Goal: Information Seeking & Learning: Learn about a topic

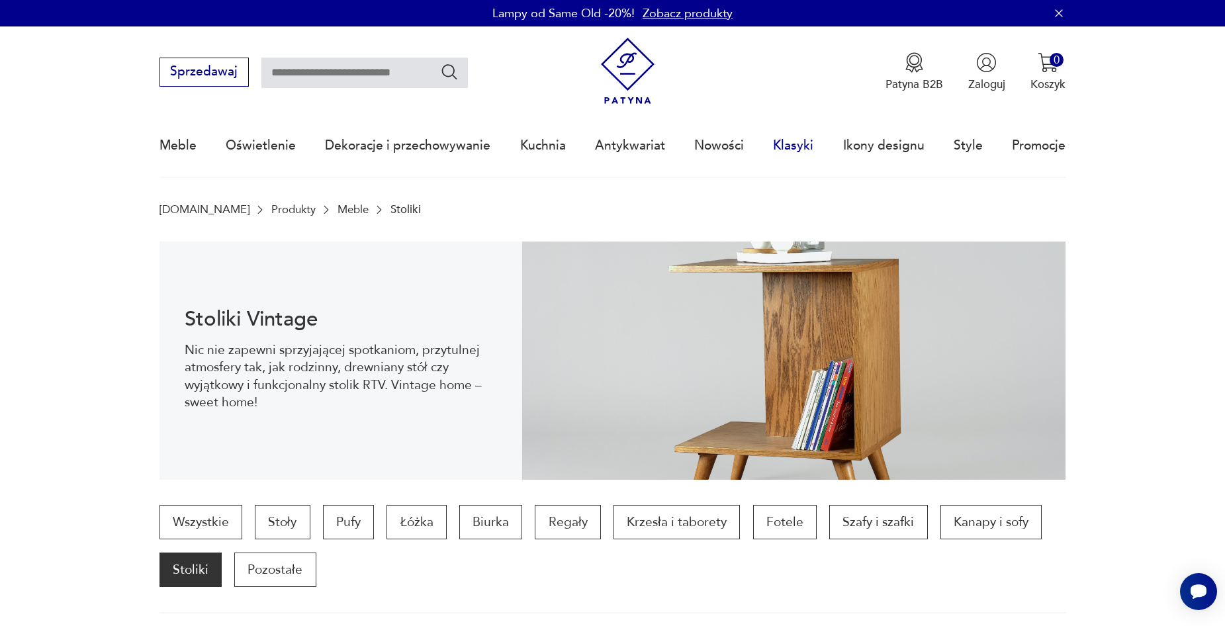
click at [793, 143] on link "Klasyki" at bounding box center [793, 145] width 40 height 61
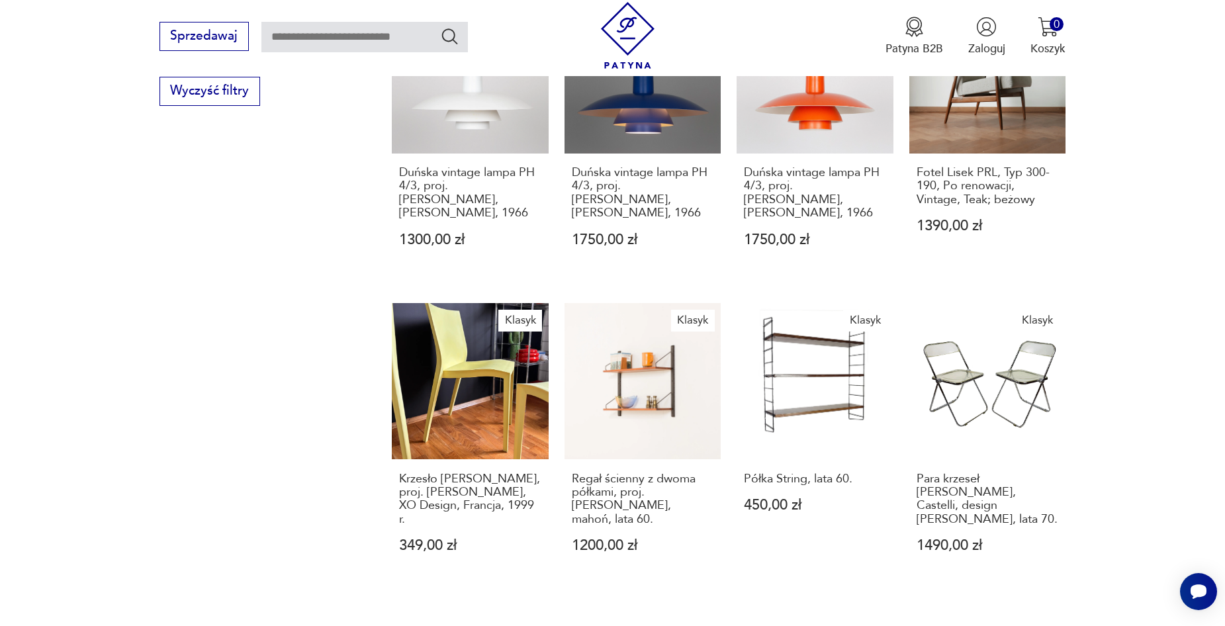
scroll to position [961, 0]
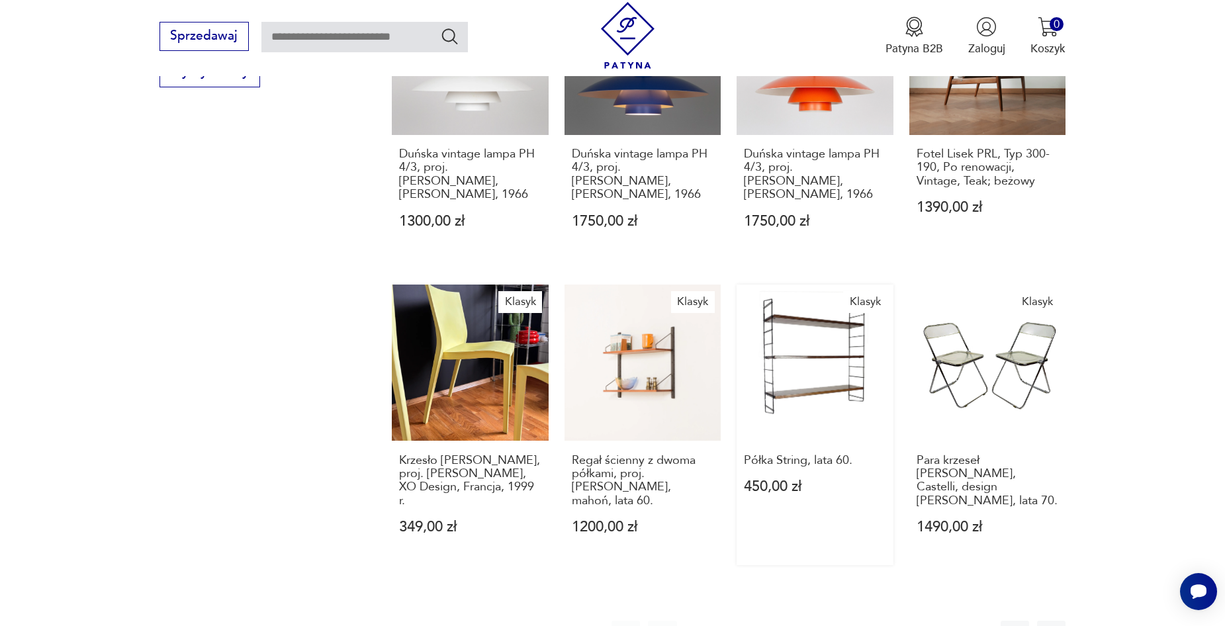
click at [820, 350] on link "Klasyk Półka String, lata 60. 450,00 zł" at bounding box center [815, 425] width 157 height 281
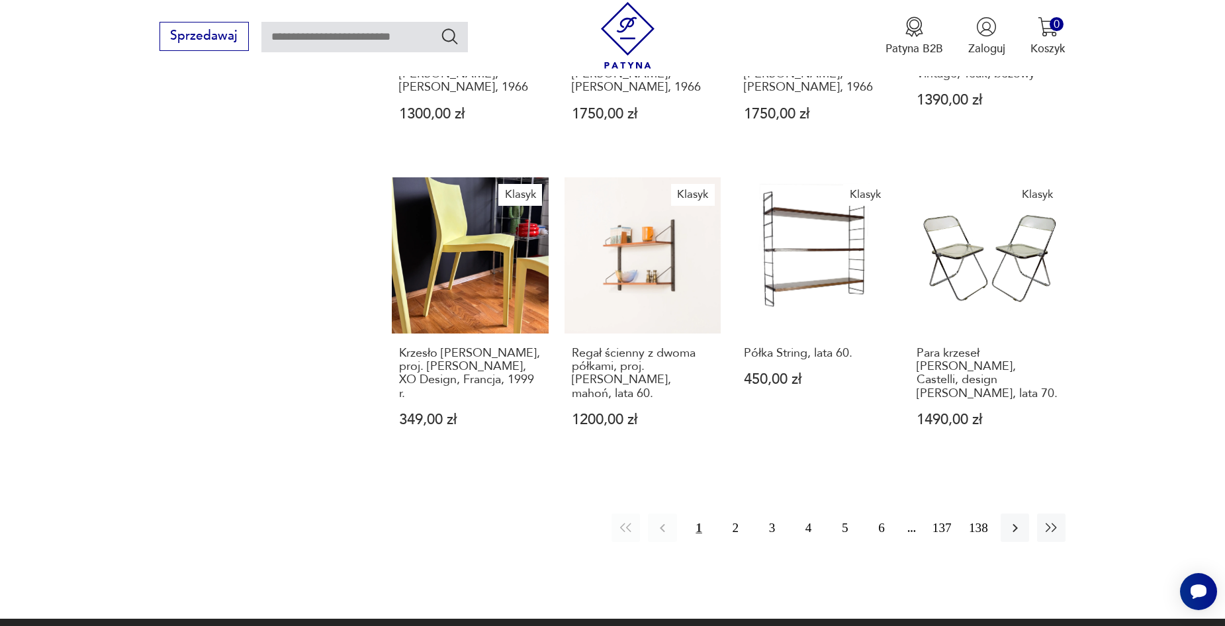
scroll to position [1061, 0]
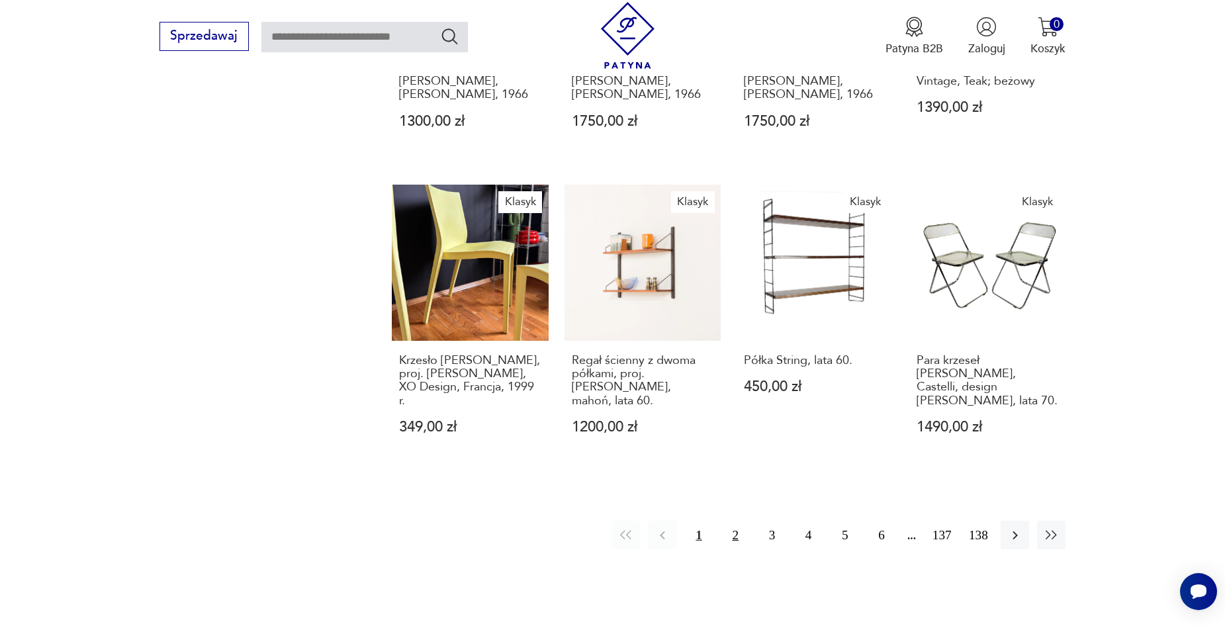
click at [737, 521] on button "2" at bounding box center [735, 535] width 28 height 28
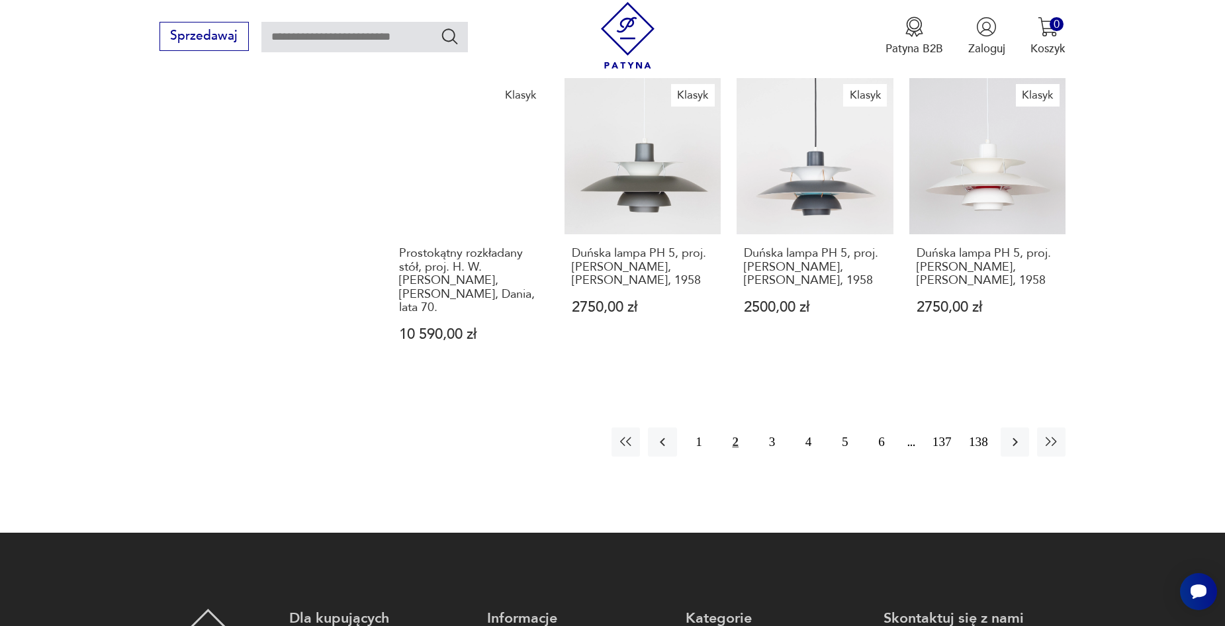
scroll to position [1276, 0]
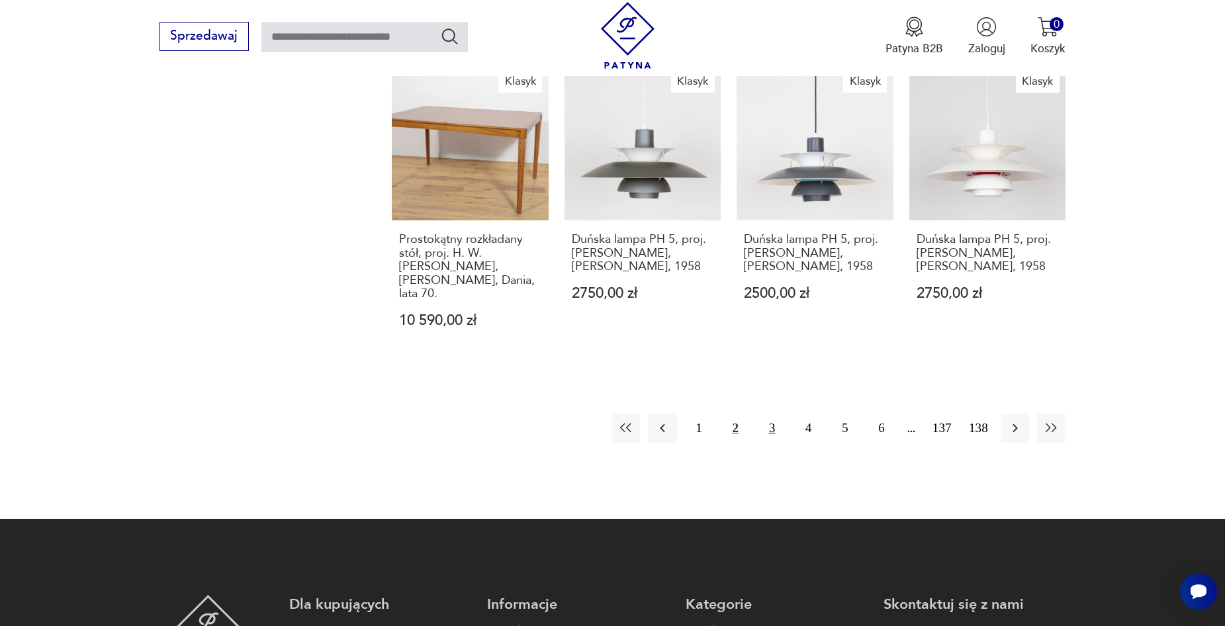
click at [770, 414] on button "3" at bounding box center [772, 428] width 28 height 28
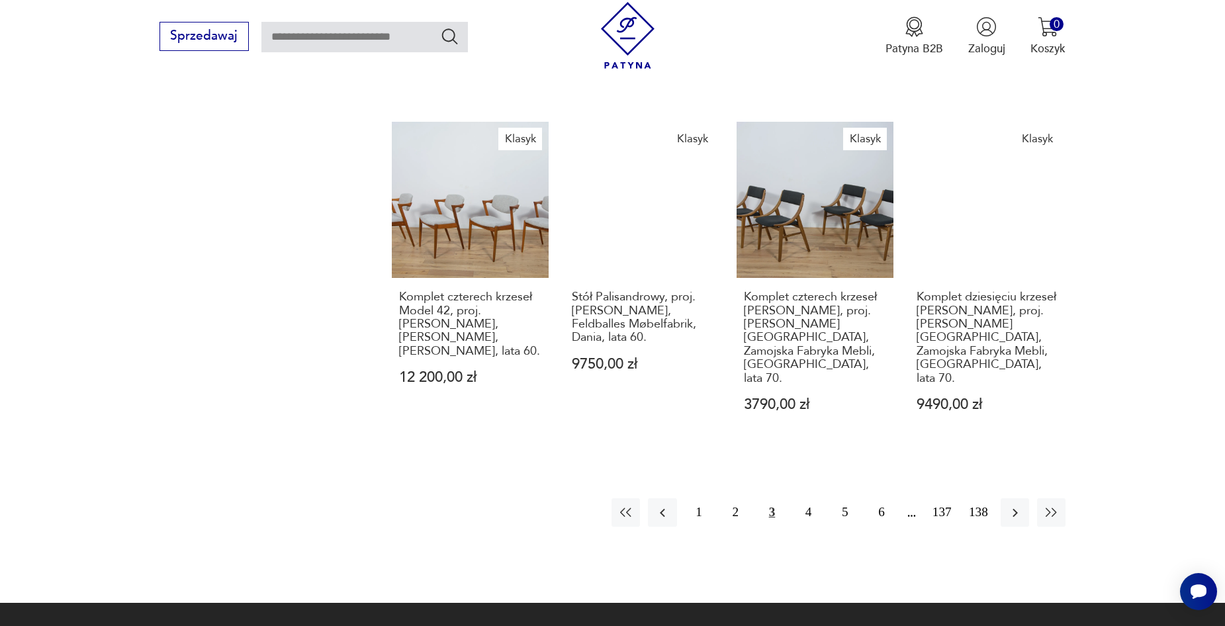
scroll to position [1260, 0]
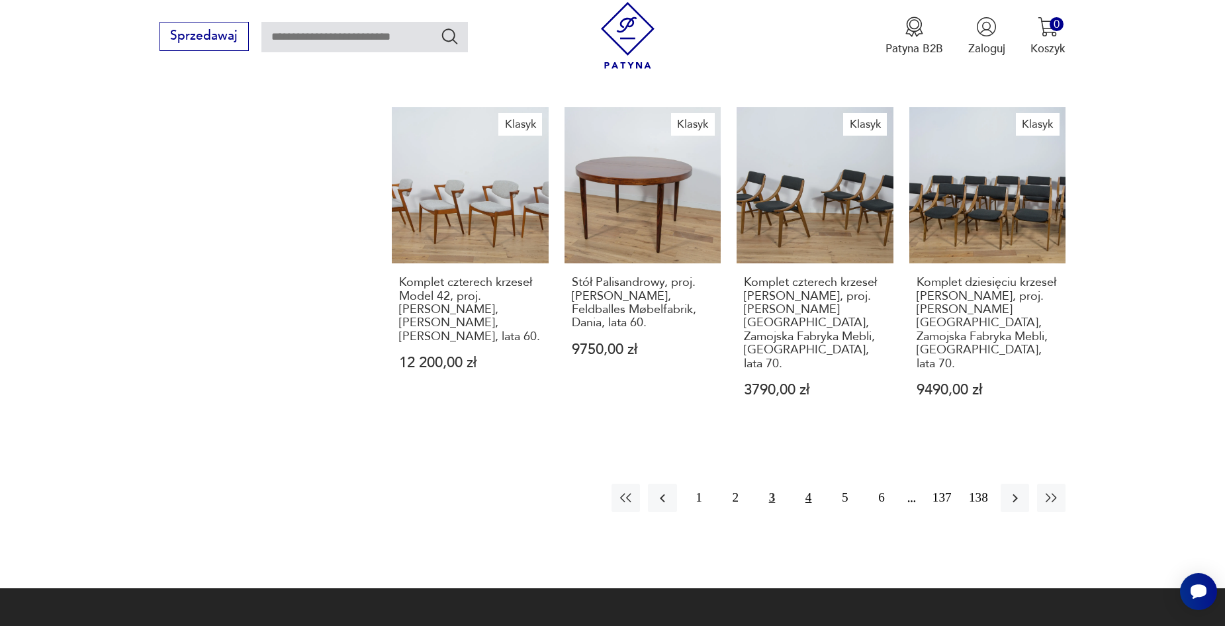
click at [807, 484] on button "4" at bounding box center [808, 498] width 28 height 28
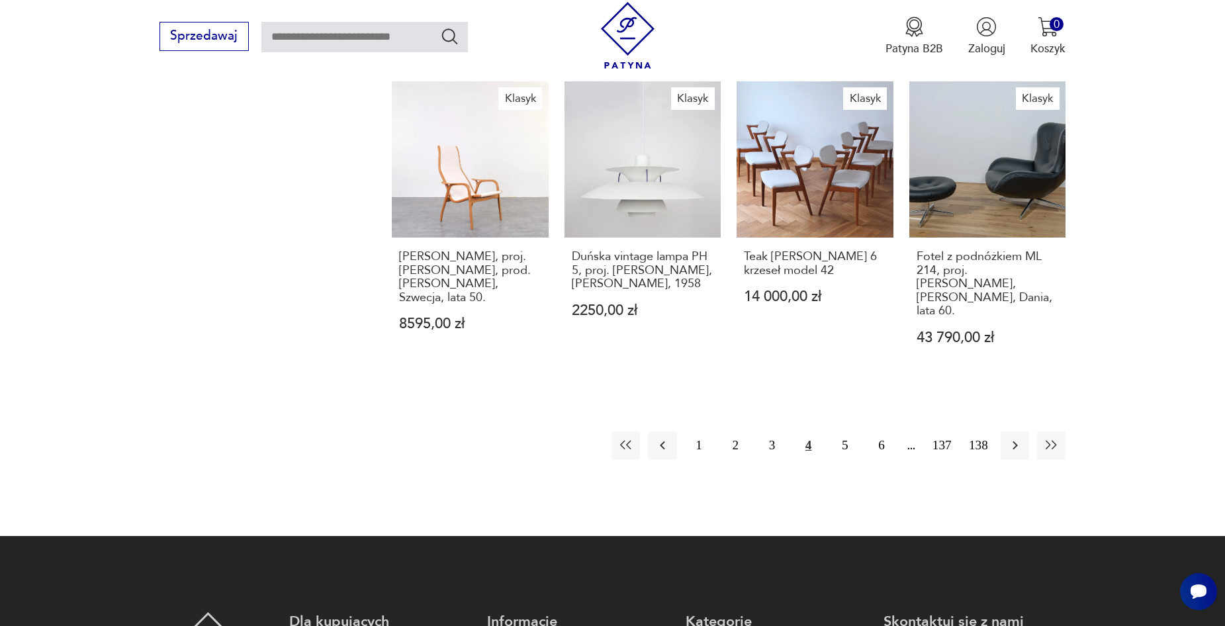
scroll to position [1228, 0]
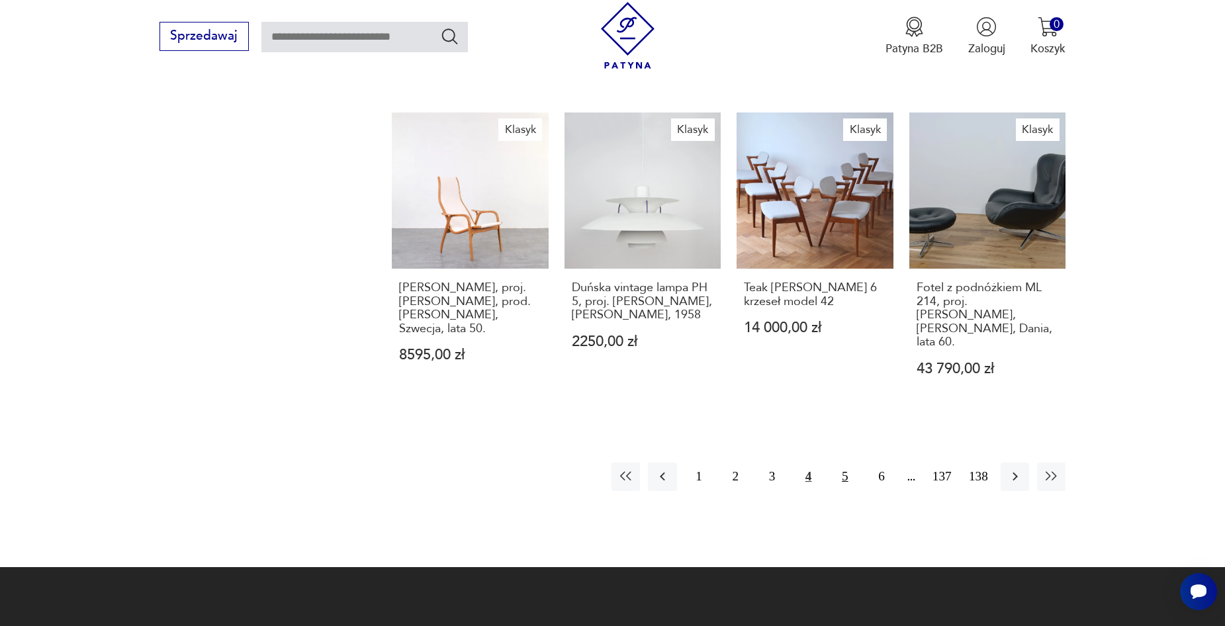
click at [845, 463] on button "5" at bounding box center [845, 477] width 28 height 28
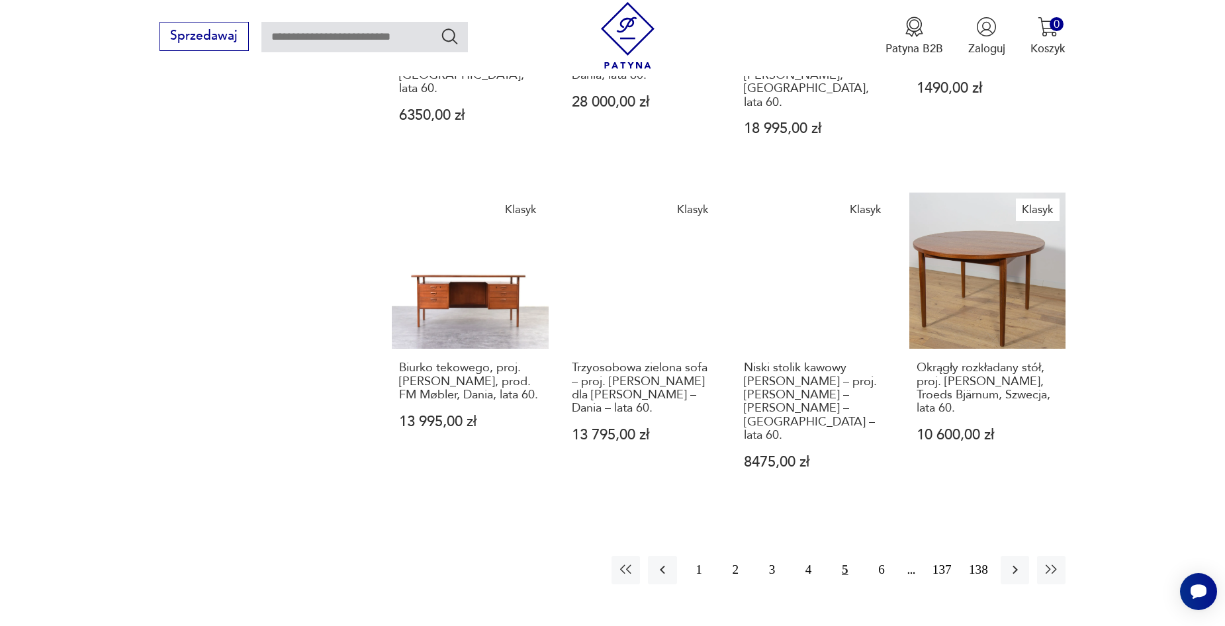
scroll to position [1145, 0]
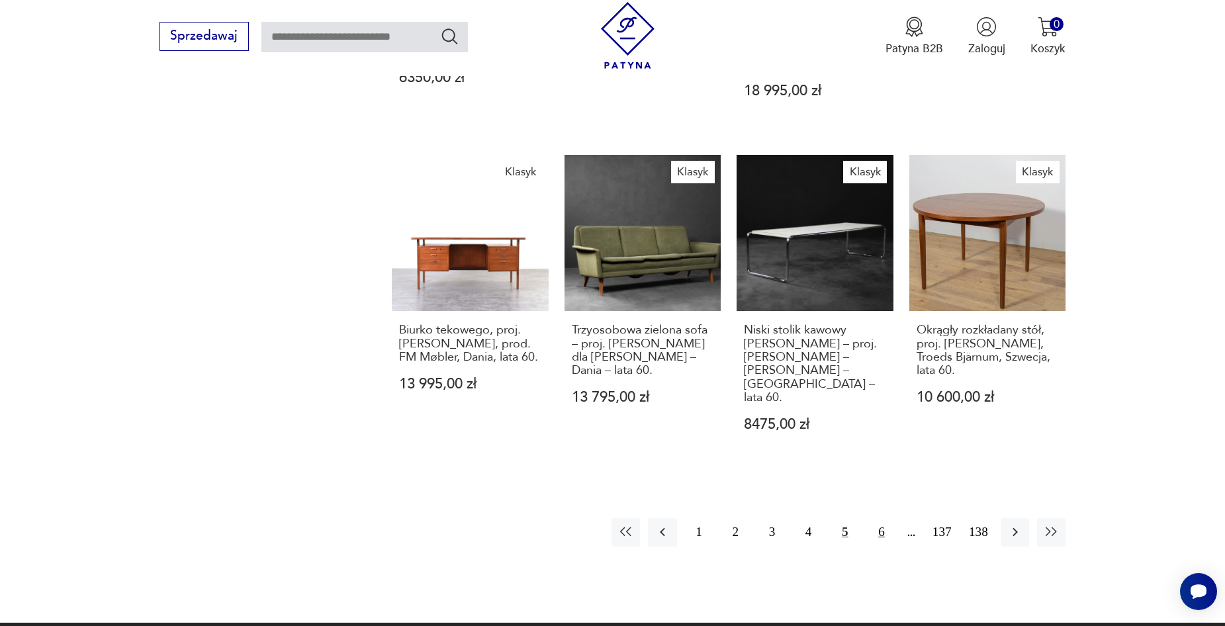
click at [878, 518] on button "6" at bounding box center [881, 532] width 28 height 28
